Goal: Information Seeking & Learning: Learn about a topic

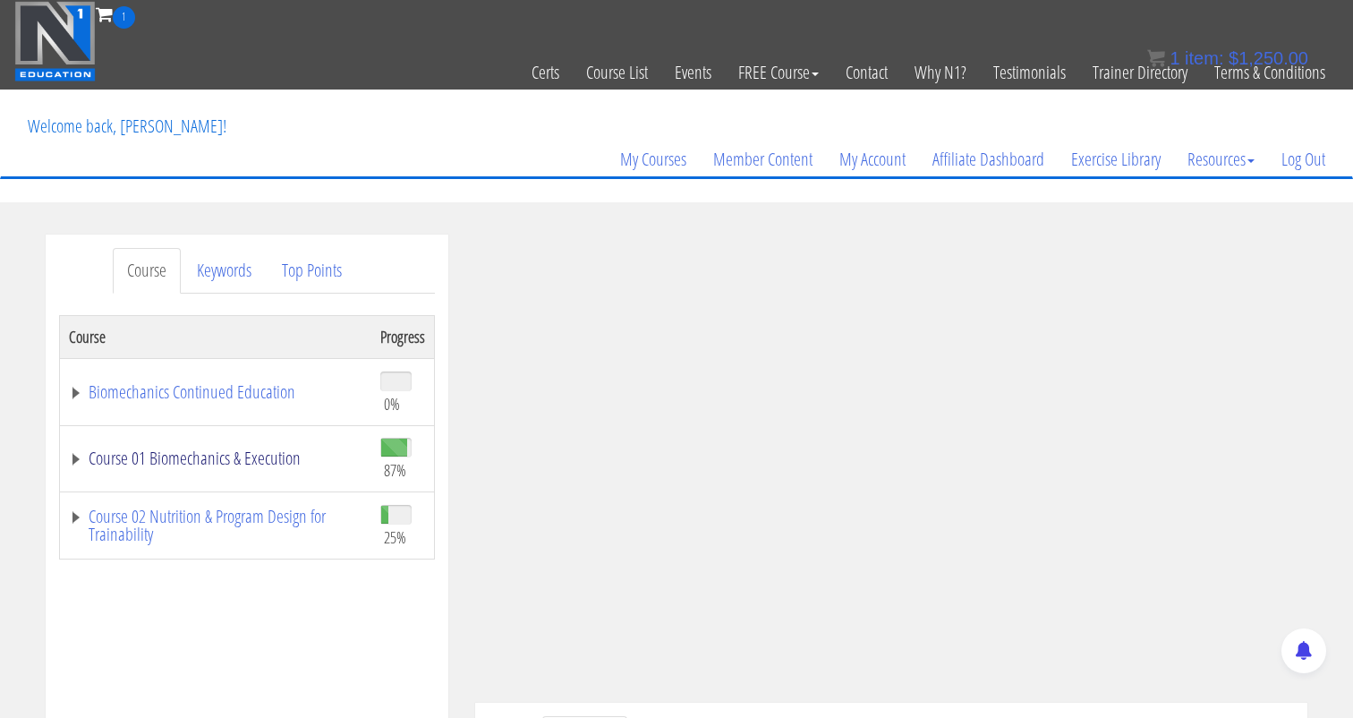
click at [76, 454] on link "Course 01 Biomechanics & Execution" at bounding box center [215, 458] width 293 height 18
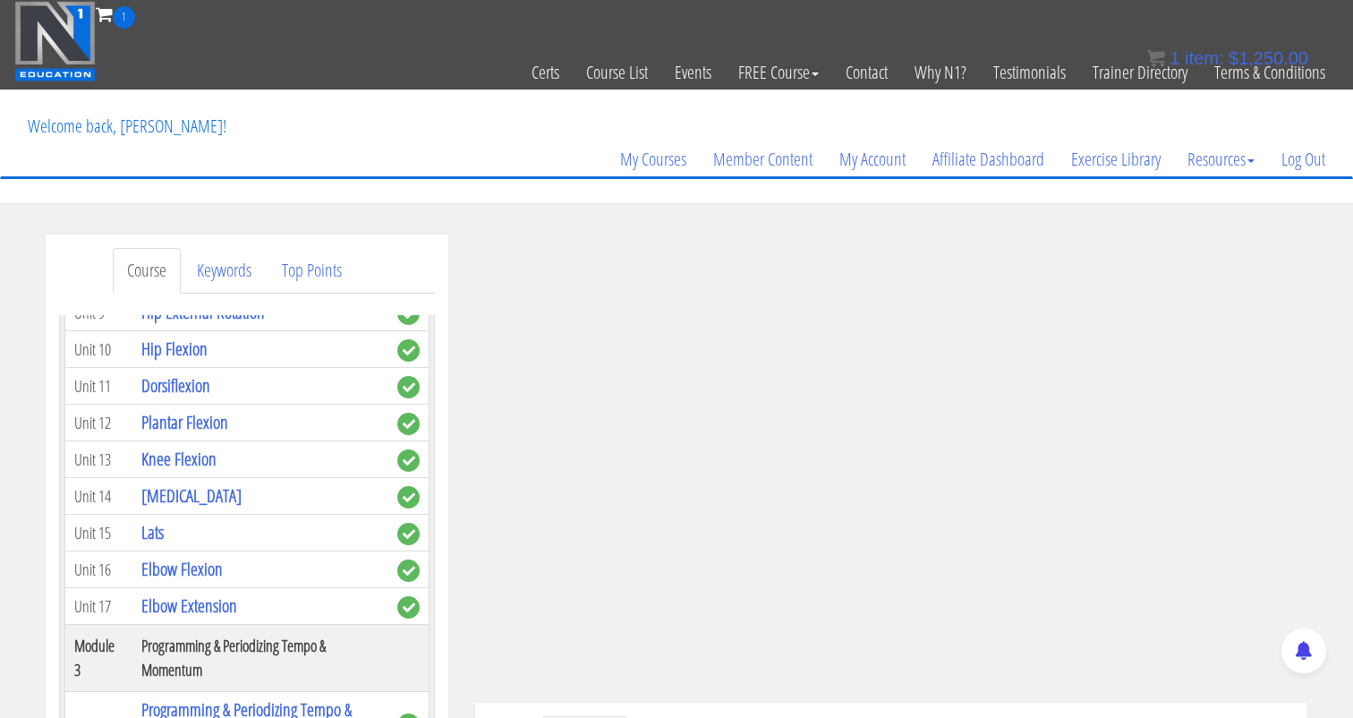
scroll to position [977, 0]
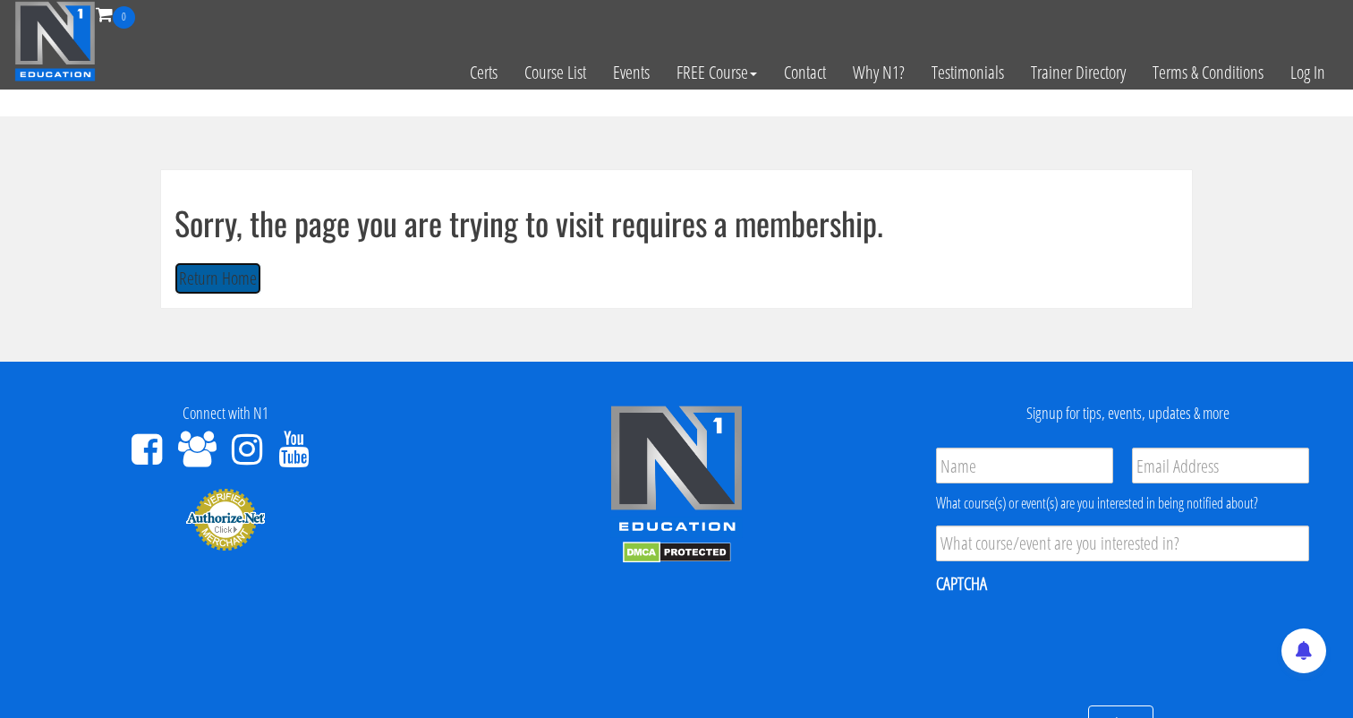
click at [244, 288] on button "Return Home" at bounding box center [217, 278] width 87 height 33
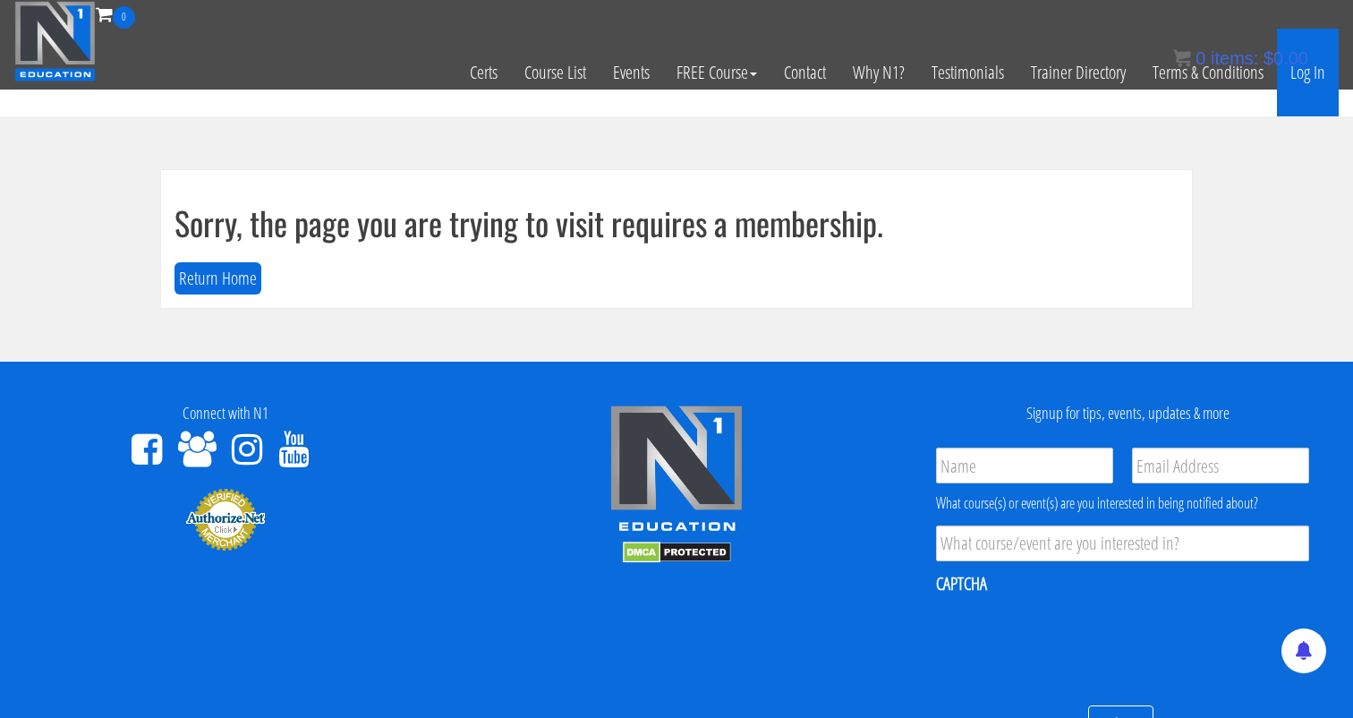
click at [1319, 79] on link "Log In" at bounding box center [1308, 73] width 62 height 88
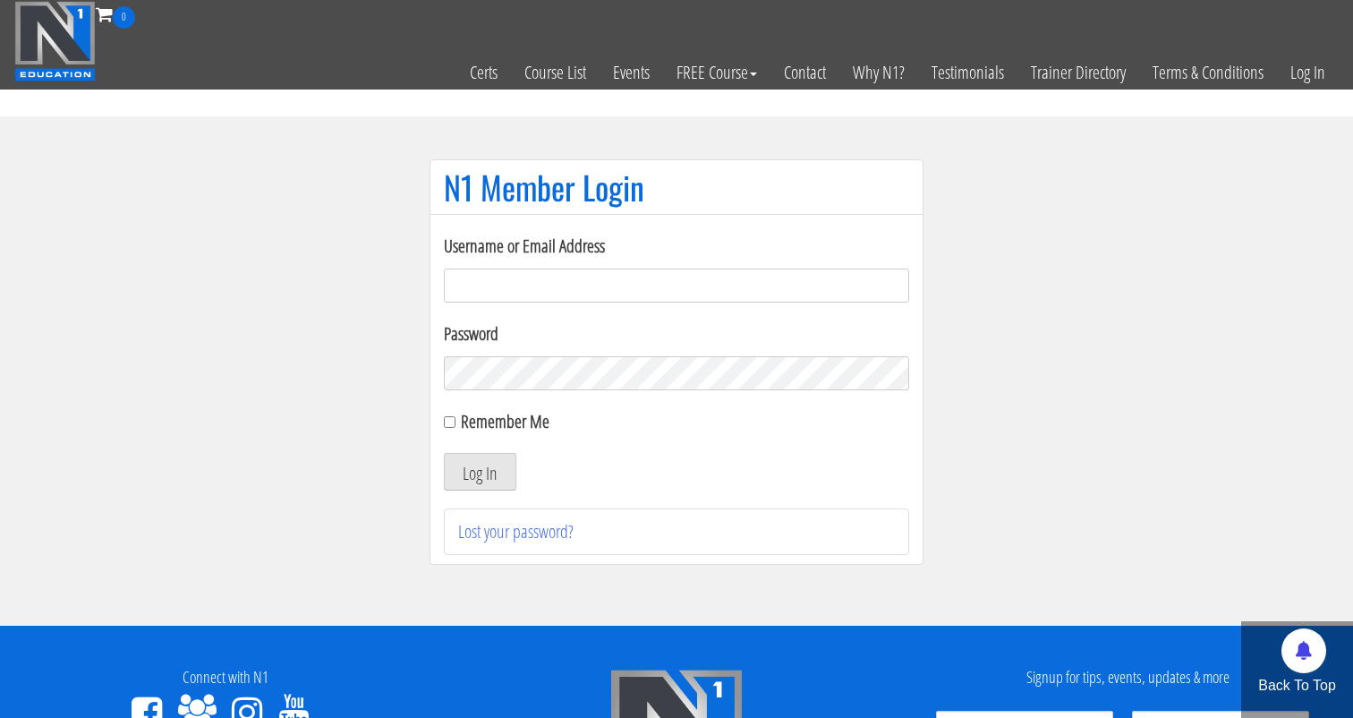
type input "[EMAIL_ADDRESS][DOMAIN_NAME]"
click at [447, 420] on input "Remember Me" at bounding box center [450, 422] width 12 height 12
checkbox input "true"
click at [486, 471] on button "Log In" at bounding box center [480, 472] width 72 height 38
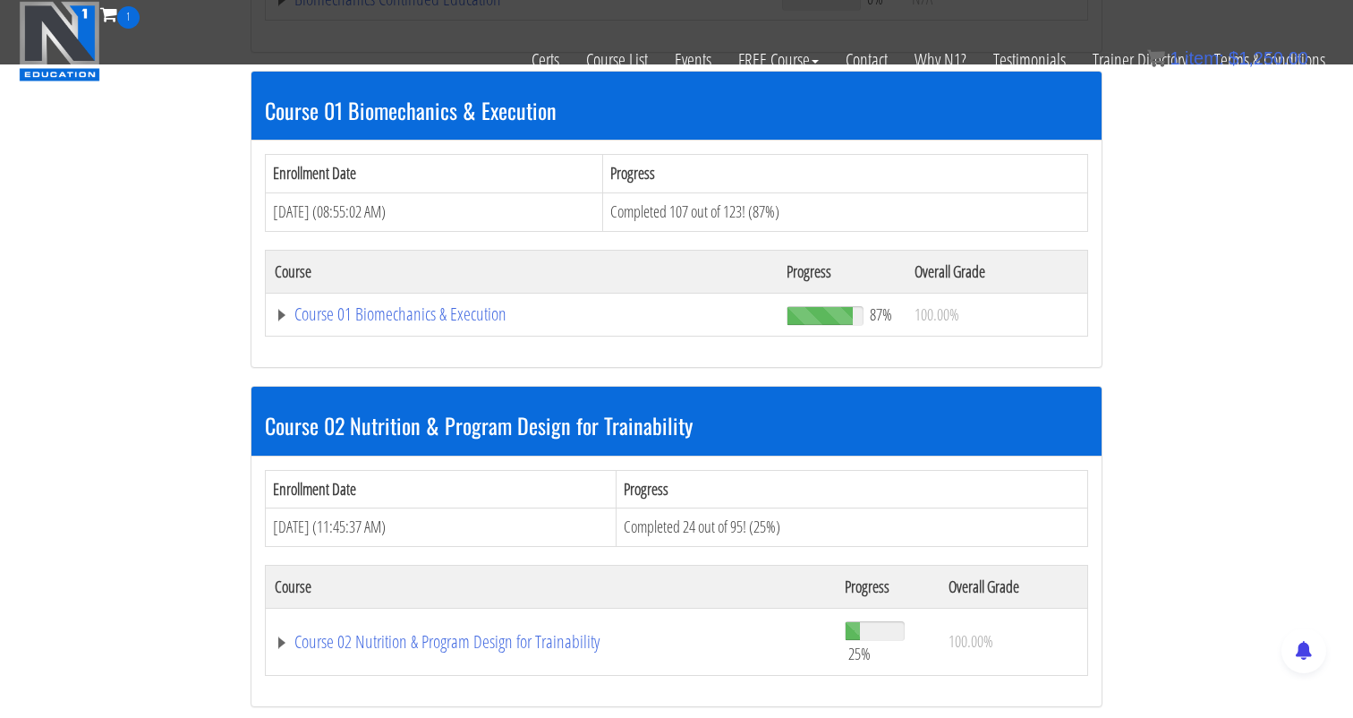
scroll to position [512, 0]
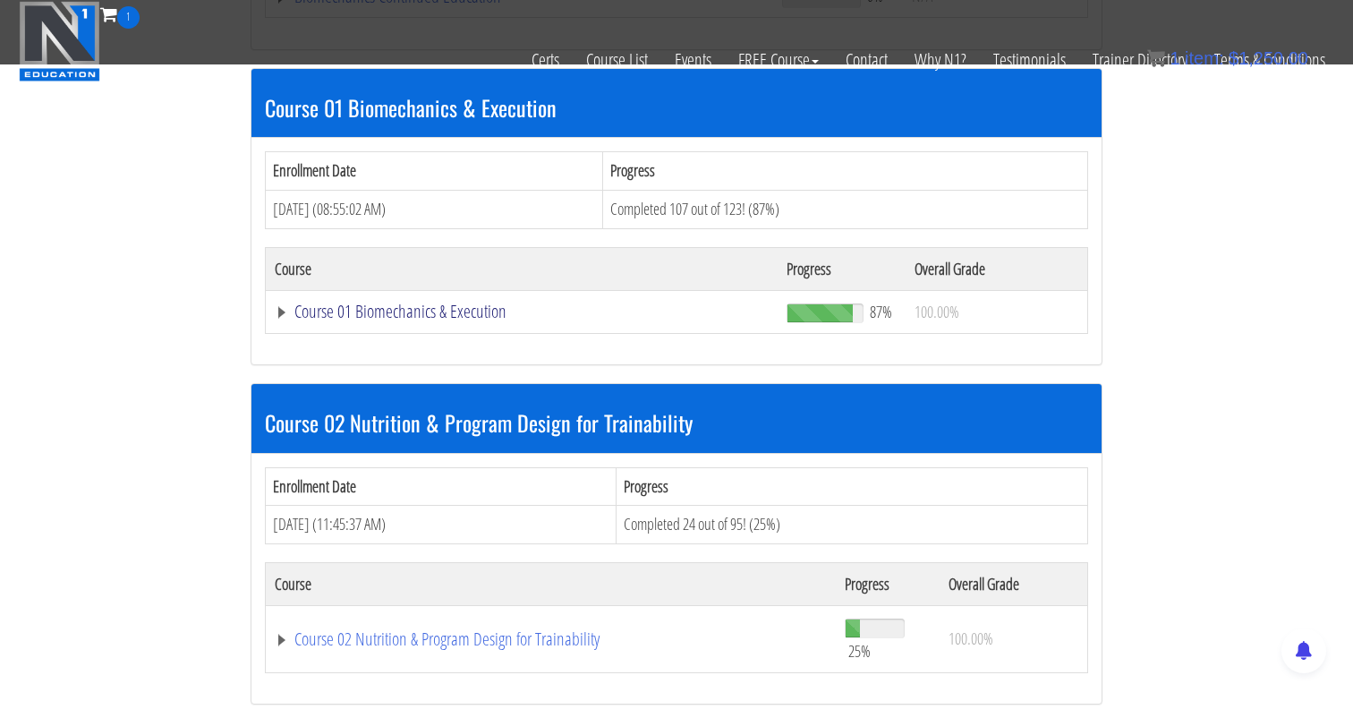
click at [348, 304] on link "Course 01 Biomechanics & Execution" at bounding box center [522, 311] width 494 height 18
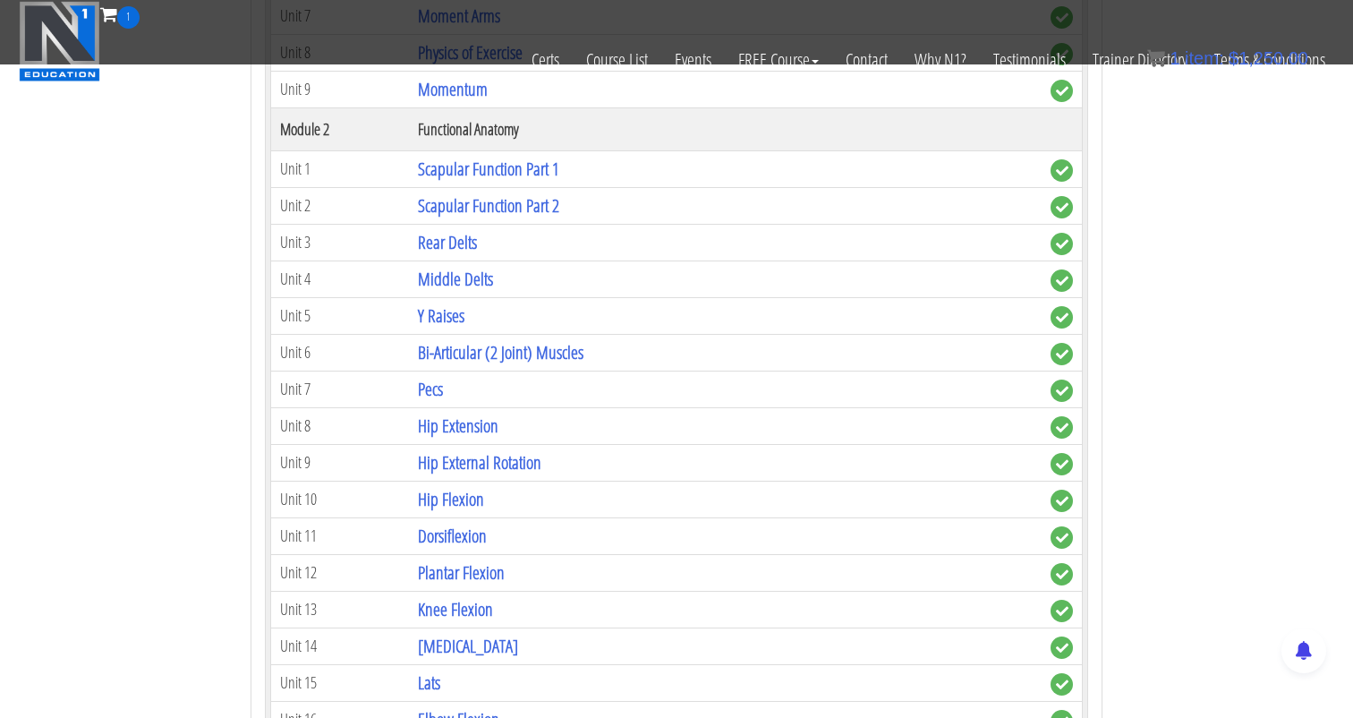
scroll to position [1124, 0]
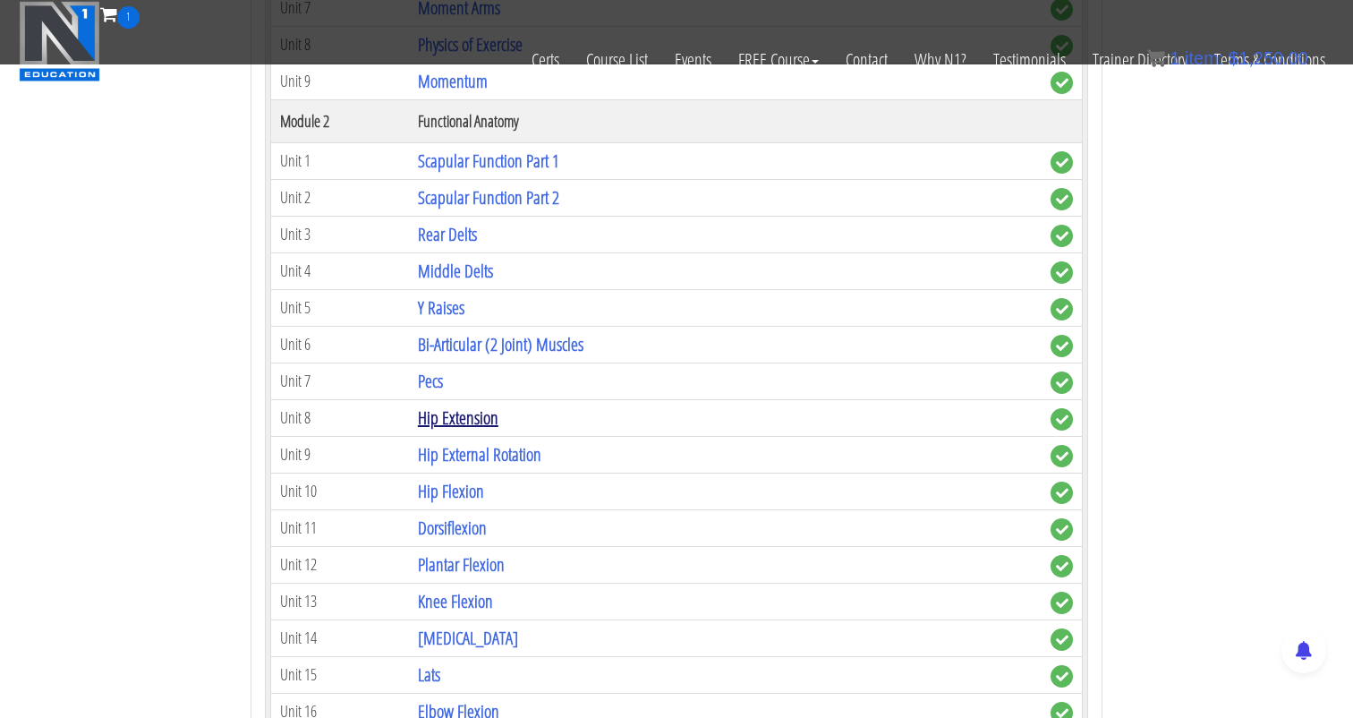
click at [456, 425] on link "Hip Extension" at bounding box center [458, 417] width 81 height 24
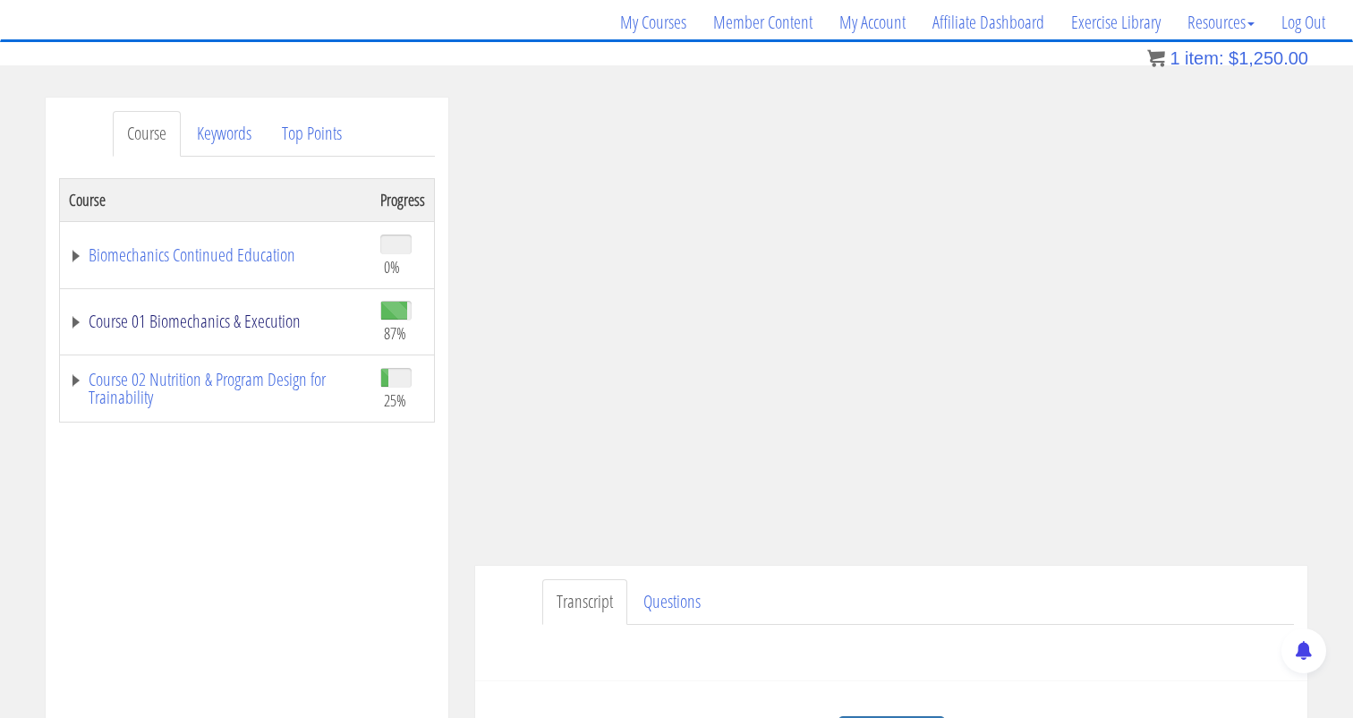
click at [77, 315] on link "Course 01 Biomechanics & Execution" at bounding box center [215, 321] width 293 height 18
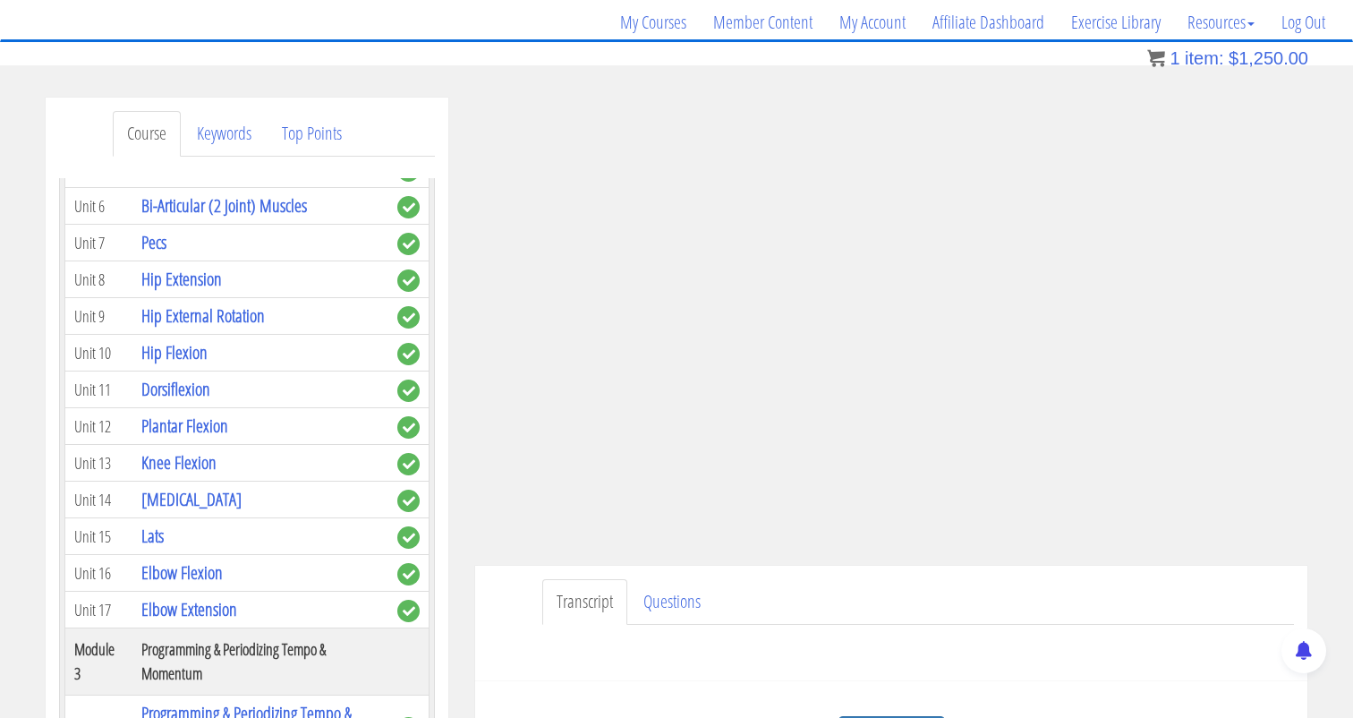
scroll to position [788, 0]
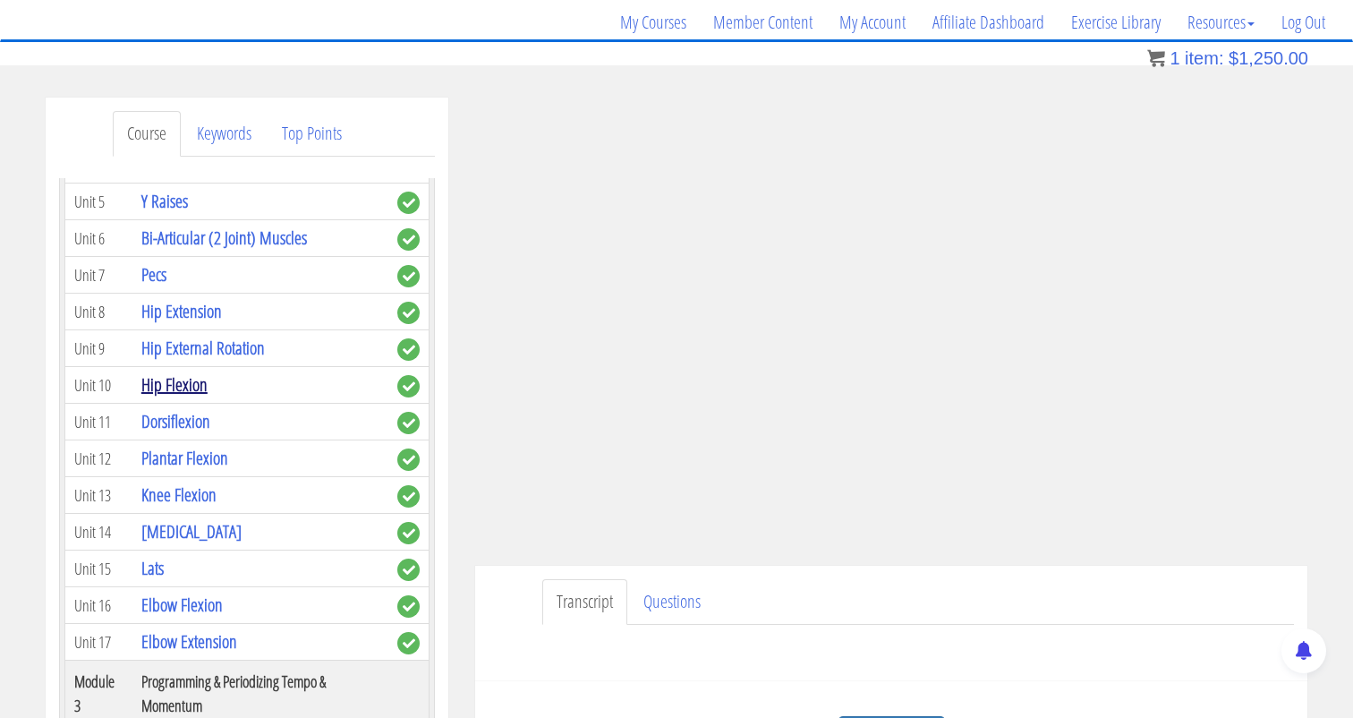
click at [185, 372] on link "Hip Flexion" at bounding box center [174, 384] width 66 height 24
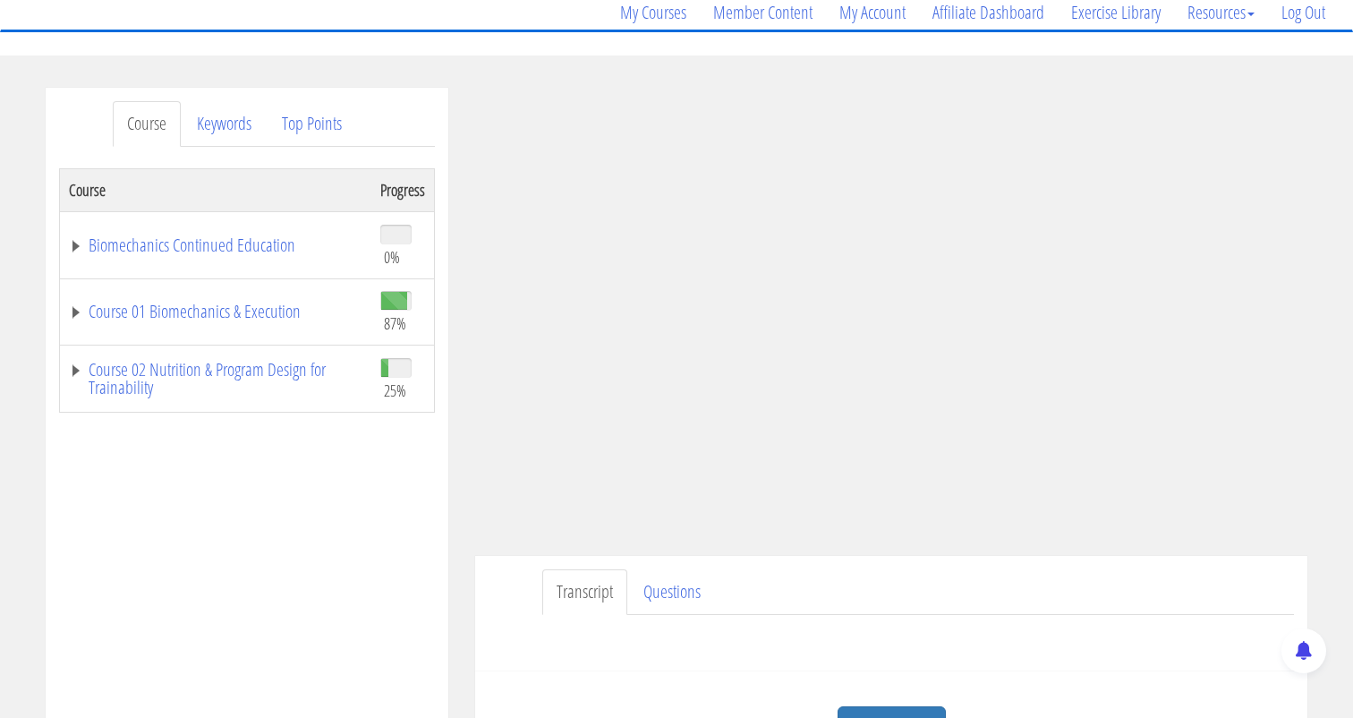
scroll to position [149, 0]
click at [78, 312] on link "Course 01 Biomechanics & Execution" at bounding box center [215, 310] width 293 height 18
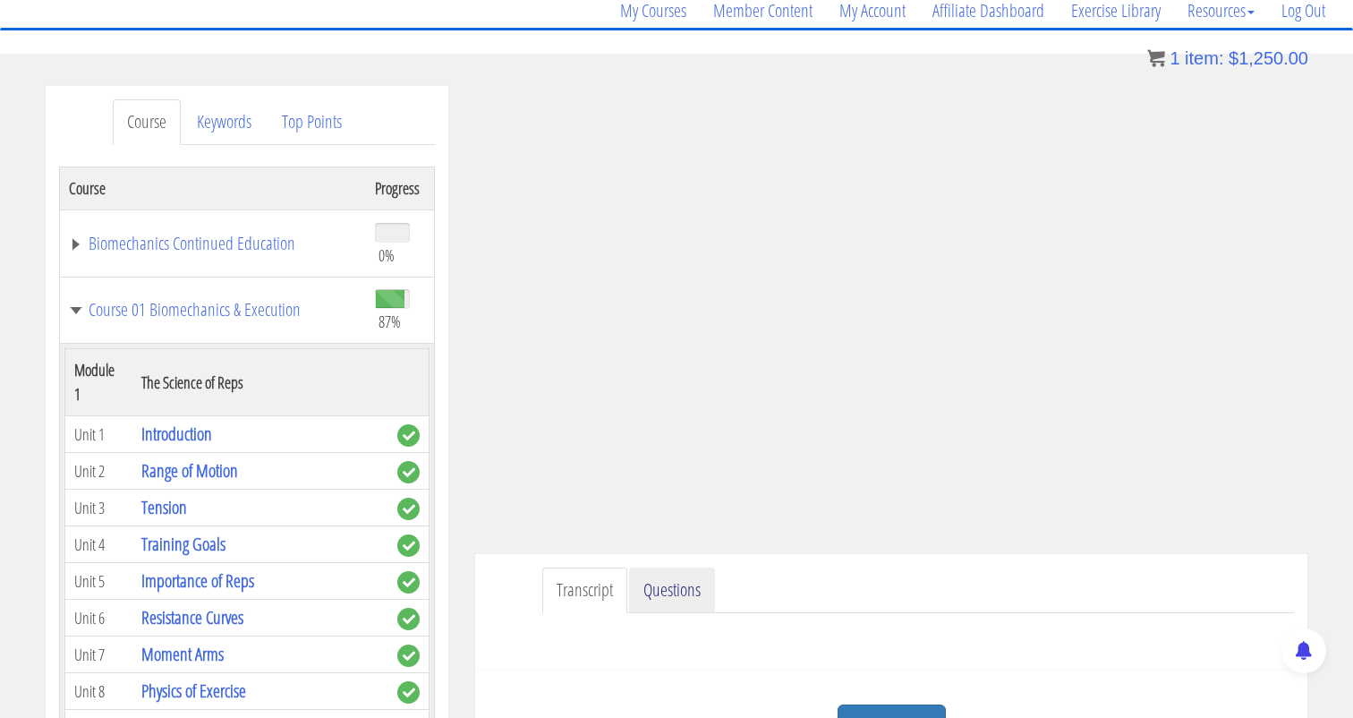
click at [691, 590] on link "Questions" at bounding box center [672, 590] width 86 height 46
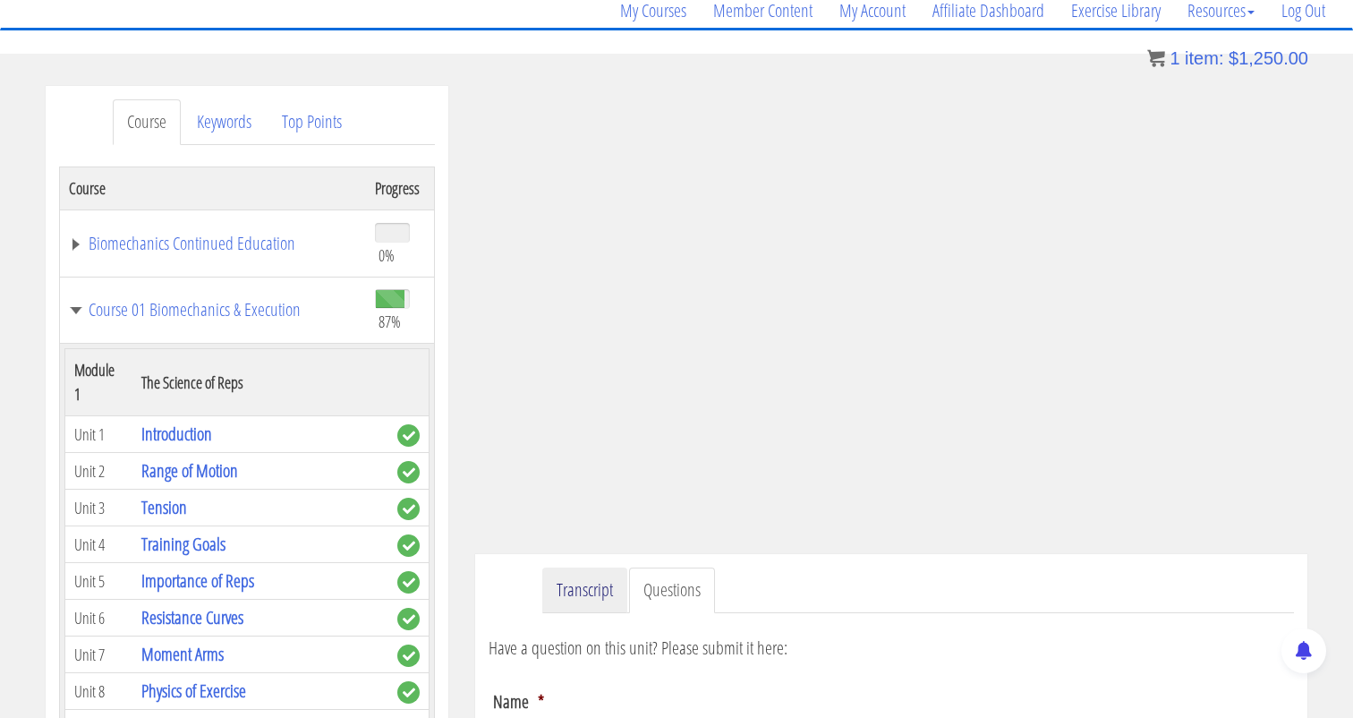
click at [619, 594] on link "Transcript" at bounding box center [584, 590] width 85 height 46
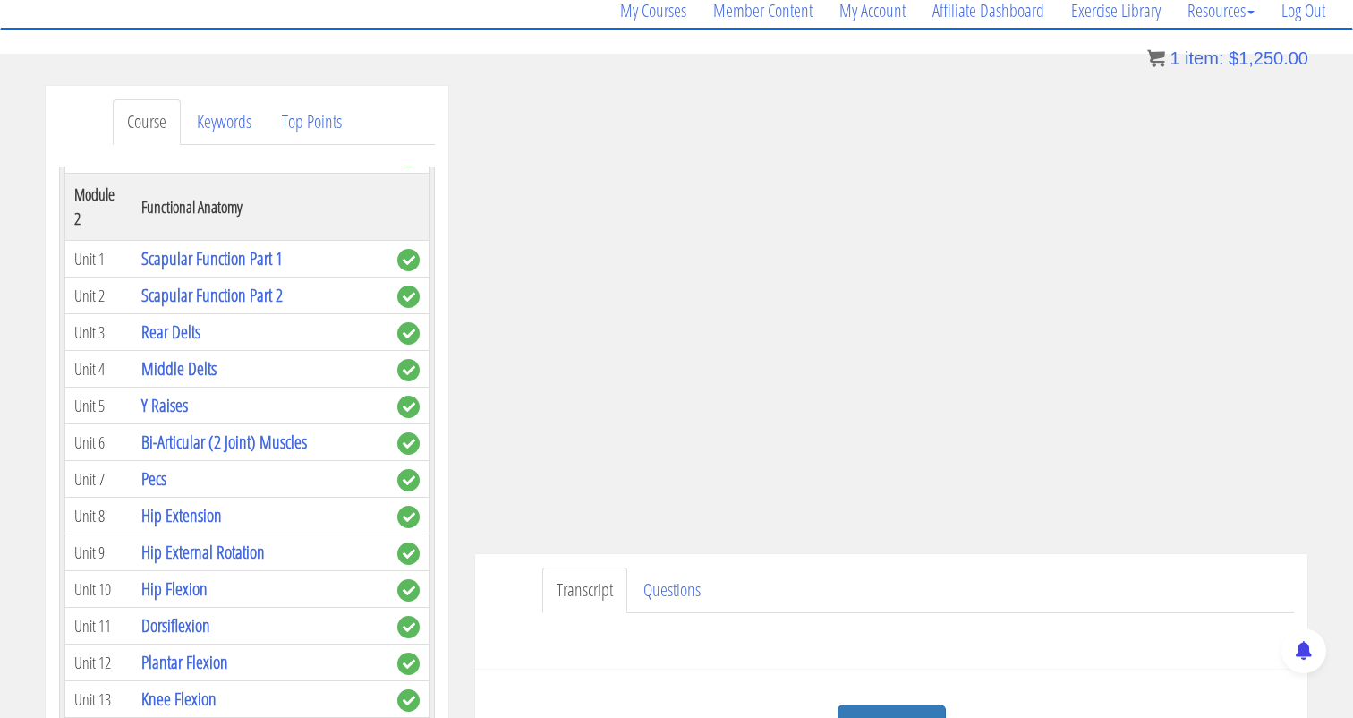
scroll to position [571, 0]
click at [174, 541] on link "Hip External Rotation" at bounding box center [202, 553] width 123 height 24
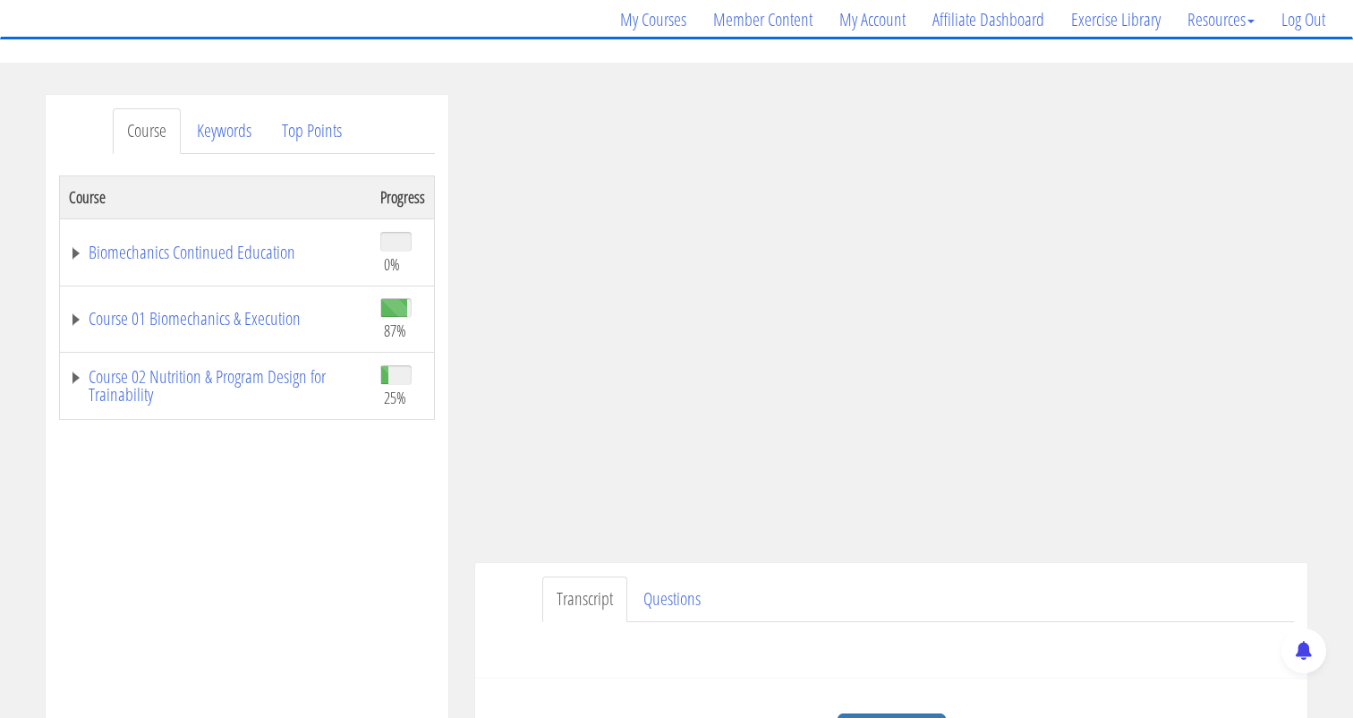
scroll to position [190, 0]
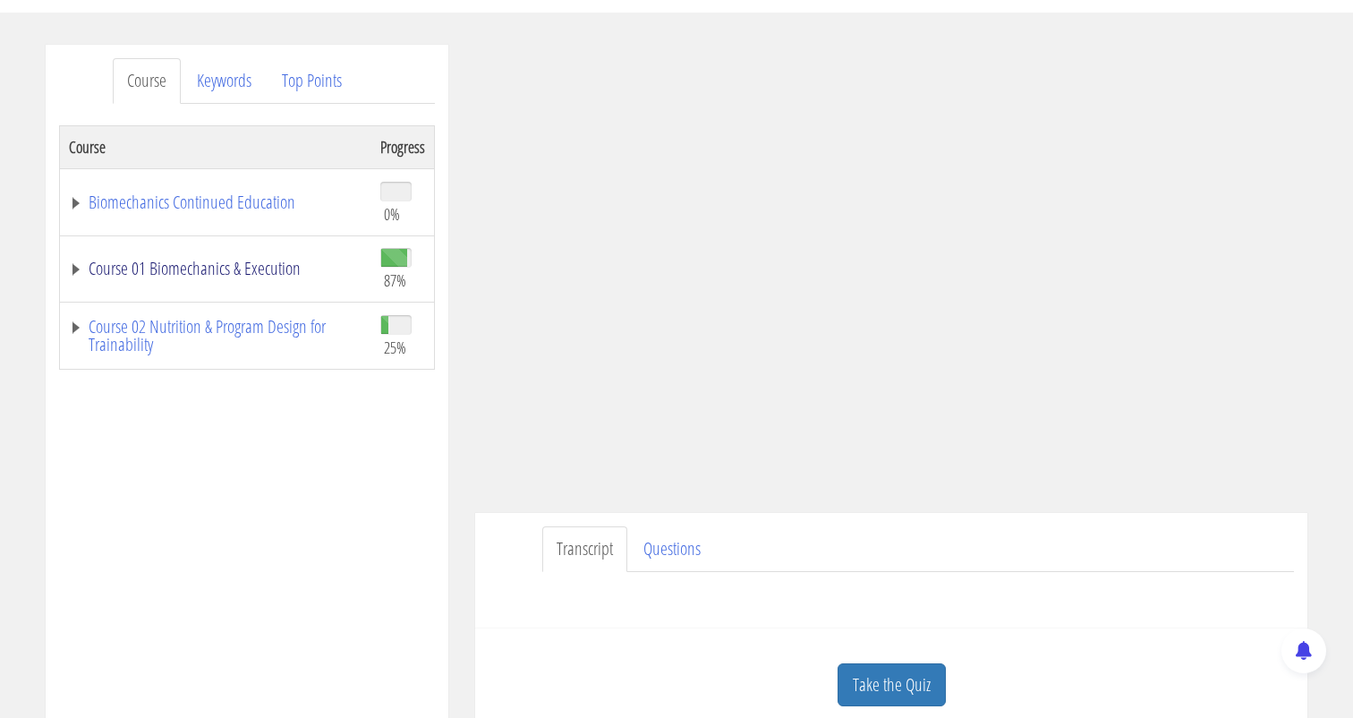
click at [93, 267] on link "Course 01 Biomechanics & Execution" at bounding box center [215, 268] width 293 height 18
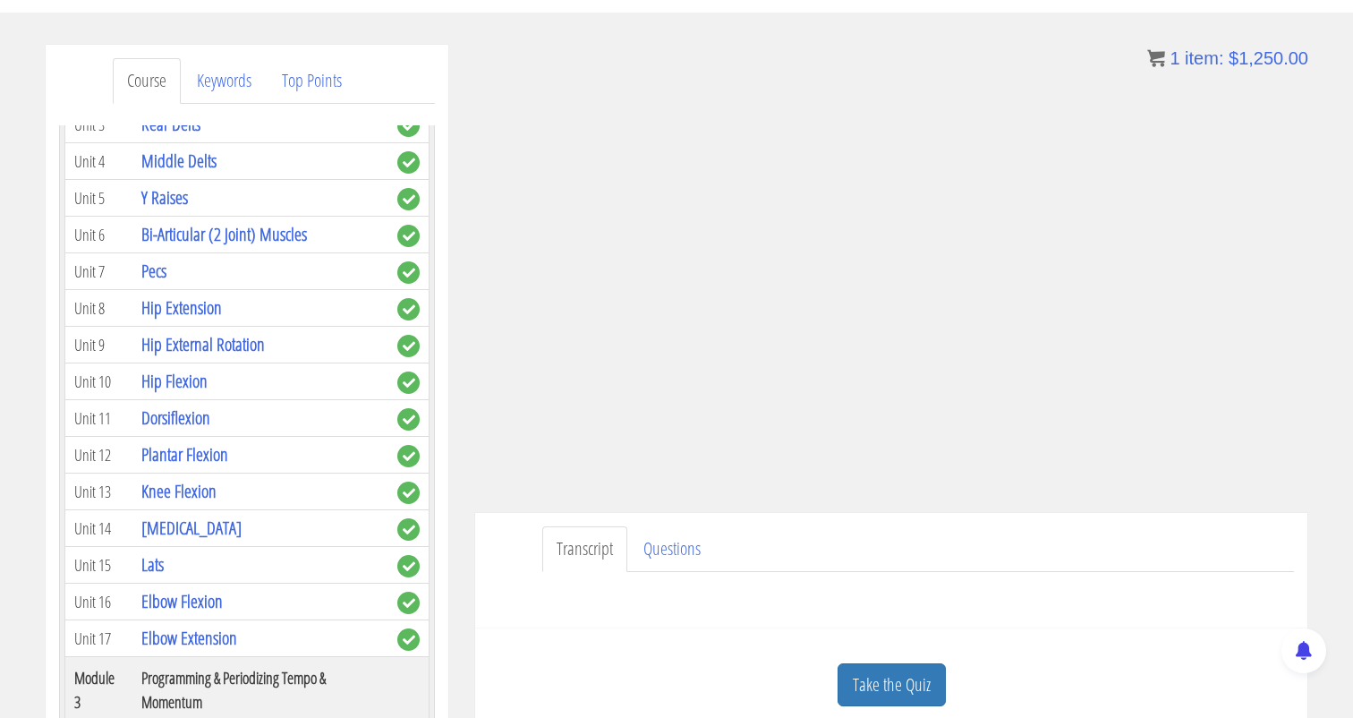
scroll to position [735, 0]
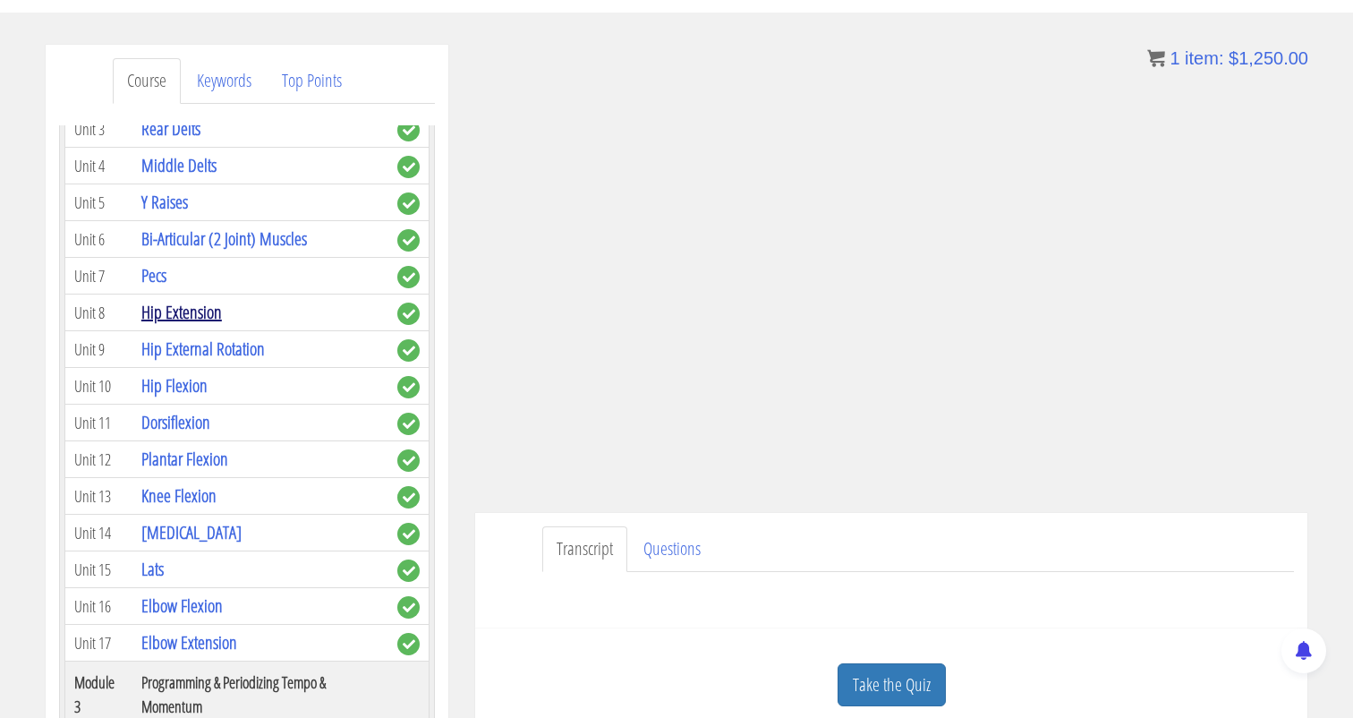
click at [208, 300] on link "Hip Extension" at bounding box center [181, 312] width 81 height 24
